Goal: Information Seeking & Learning: Learn about a topic

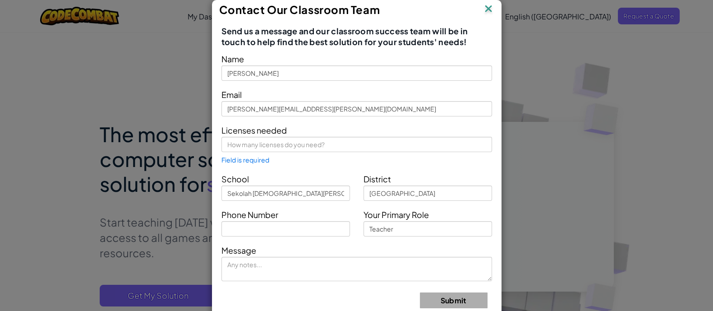
click at [485, 11] on img at bounding box center [489, 10] width 12 height 14
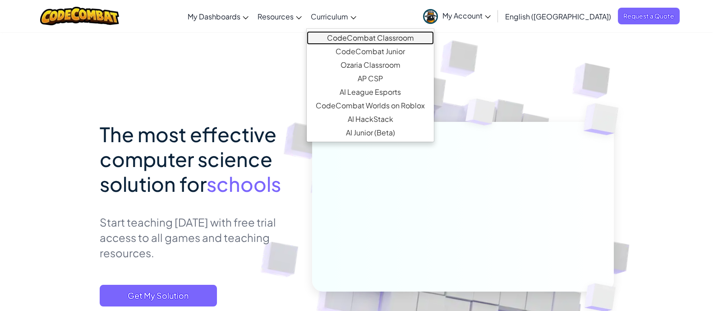
click at [382, 39] on link "CodeCombat Classroom" at bounding box center [370, 38] width 127 height 14
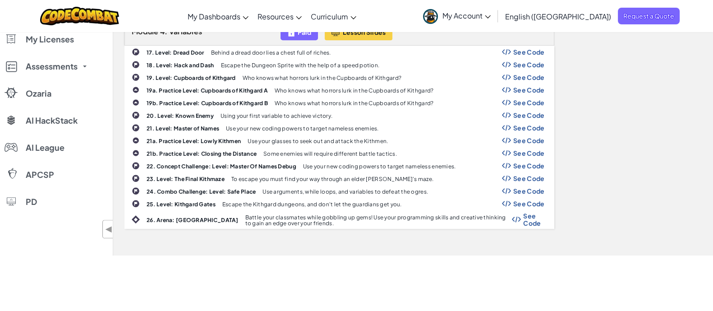
scroll to position [620, 0]
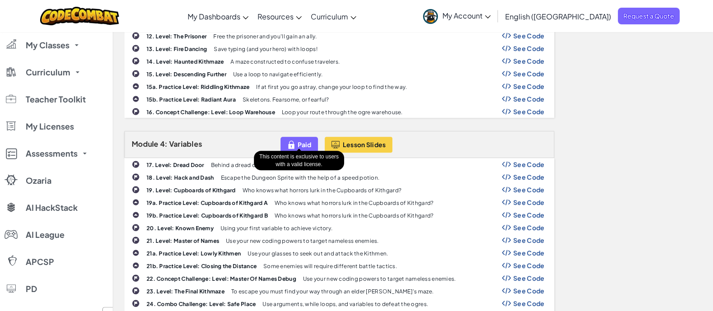
click at [292, 139] on img at bounding box center [291, 144] width 8 height 10
click at [293, 139] on img at bounding box center [291, 144] width 8 height 10
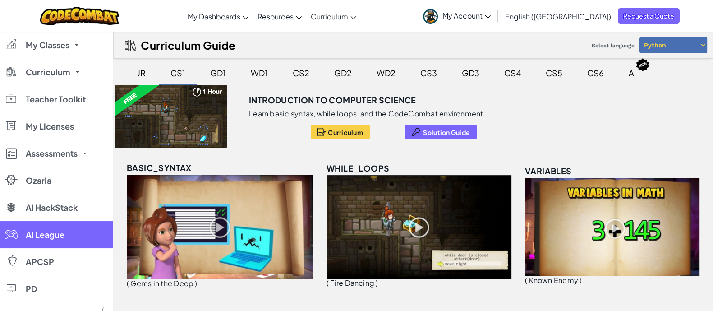
scroll to position [112, 0]
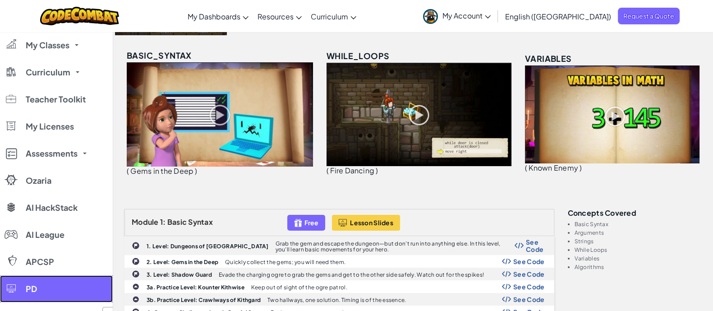
click at [42, 286] on link "PD" at bounding box center [56, 288] width 113 height 27
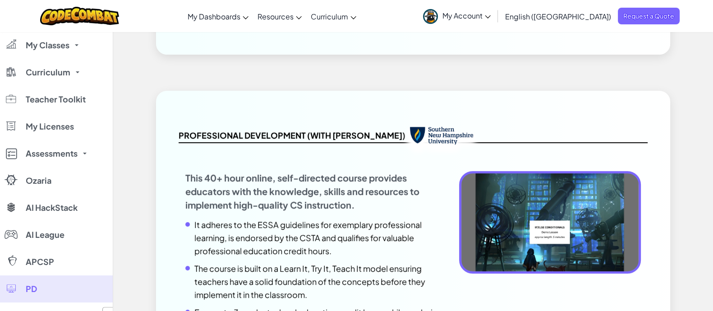
scroll to position [677, 0]
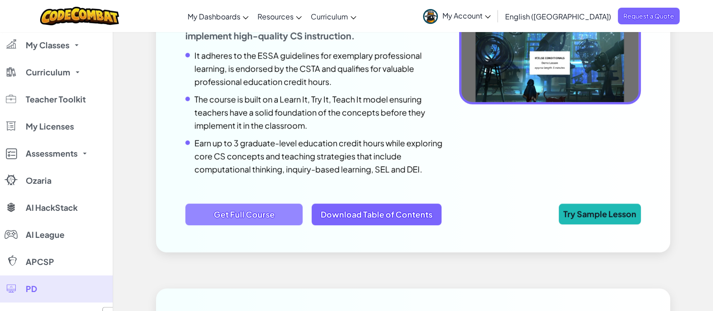
click at [264, 217] on span "Get Full Course" at bounding box center [243, 214] width 117 height 22
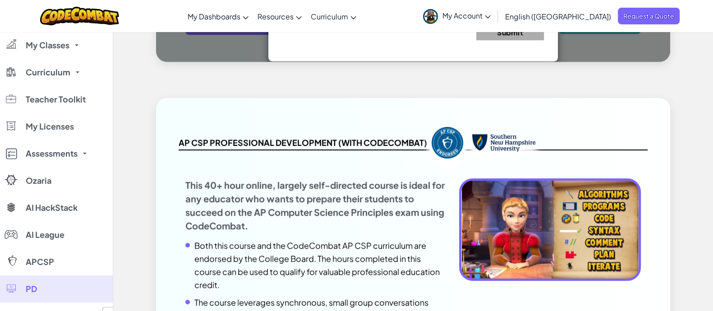
scroll to position [1036, 0]
